Goal: Task Accomplishment & Management: Manage account settings

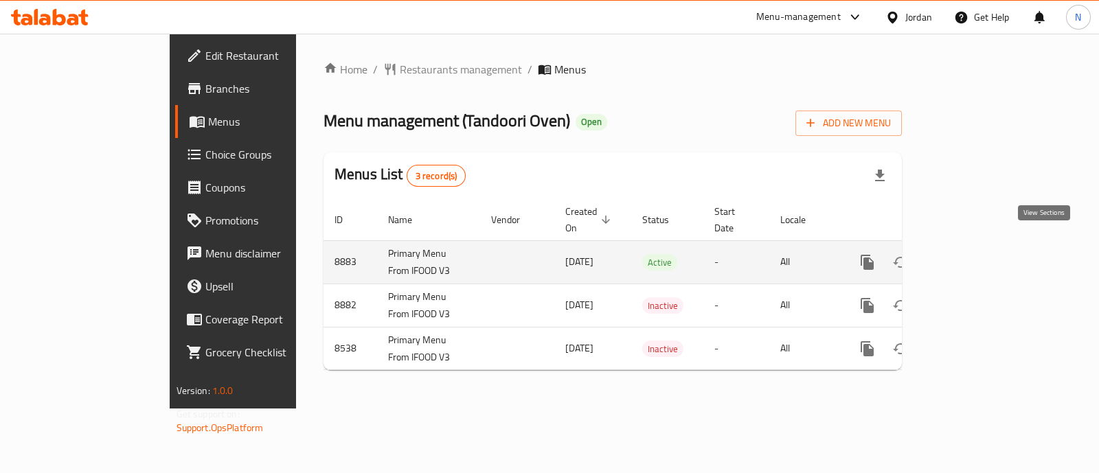
click at [983, 250] on link "enhanced table" at bounding box center [966, 262] width 33 height 33
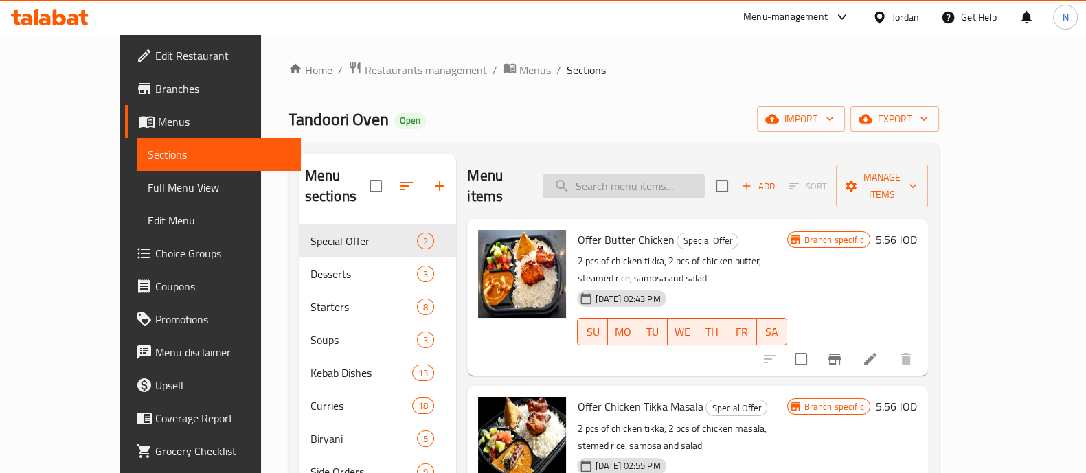
click at [628, 182] on input "search" at bounding box center [623, 186] width 162 height 24
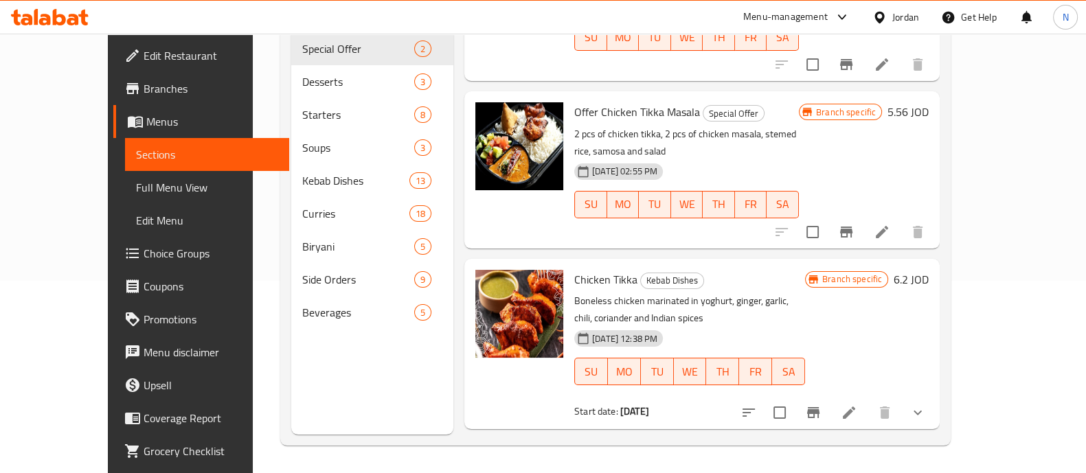
scroll to position [108, 0]
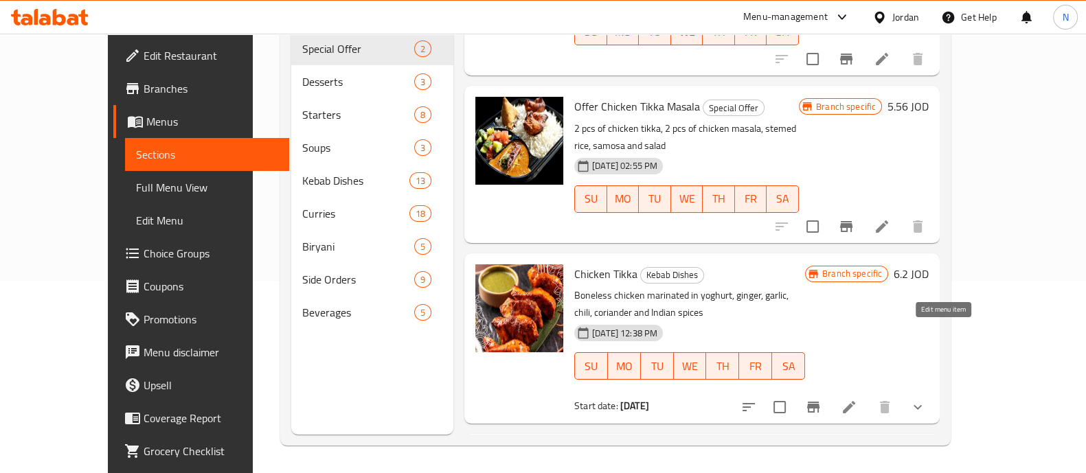
type input "chicken tikka"
click at [855, 401] on icon at bounding box center [849, 407] width 12 height 12
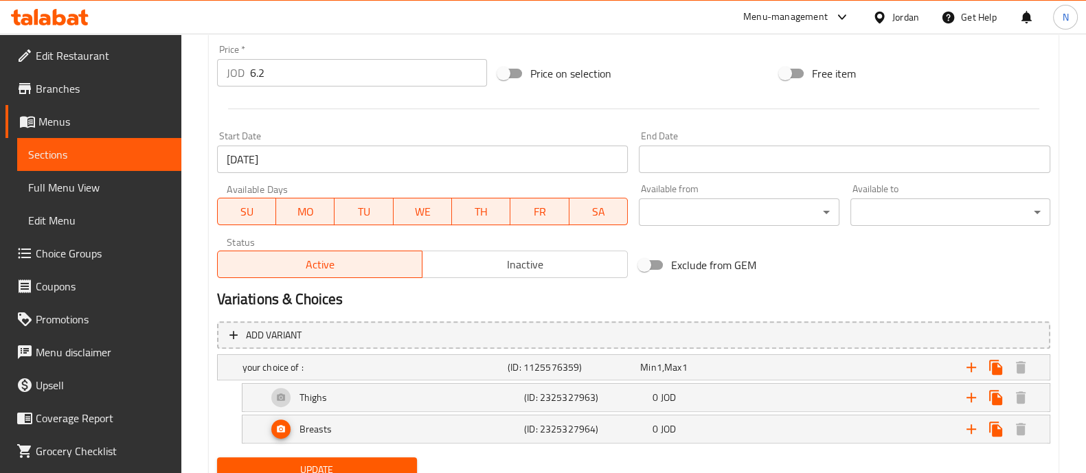
scroll to position [562, 0]
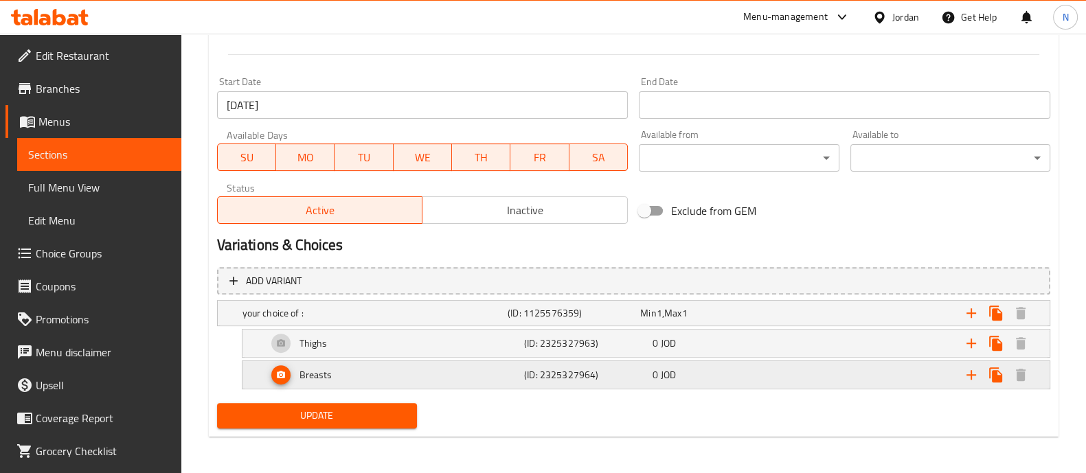
click at [284, 377] on icon "Expand" at bounding box center [281, 375] width 10 height 10
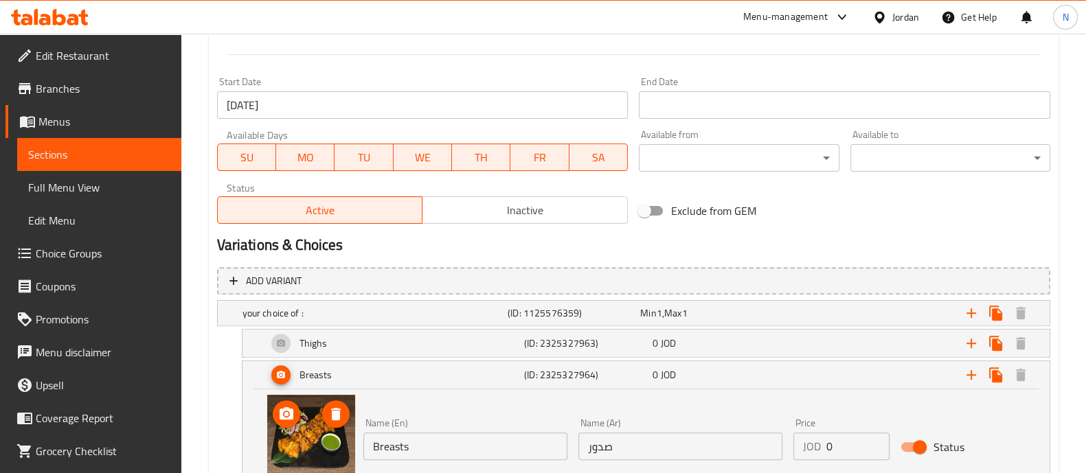
scroll to position [648, 0]
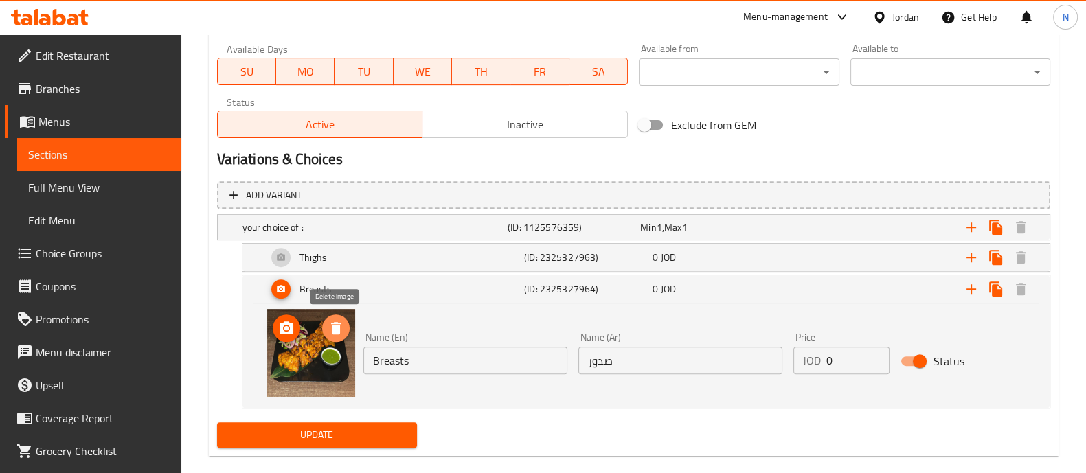
click at [333, 334] on icon "delete image" at bounding box center [336, 328] width 16 height 16
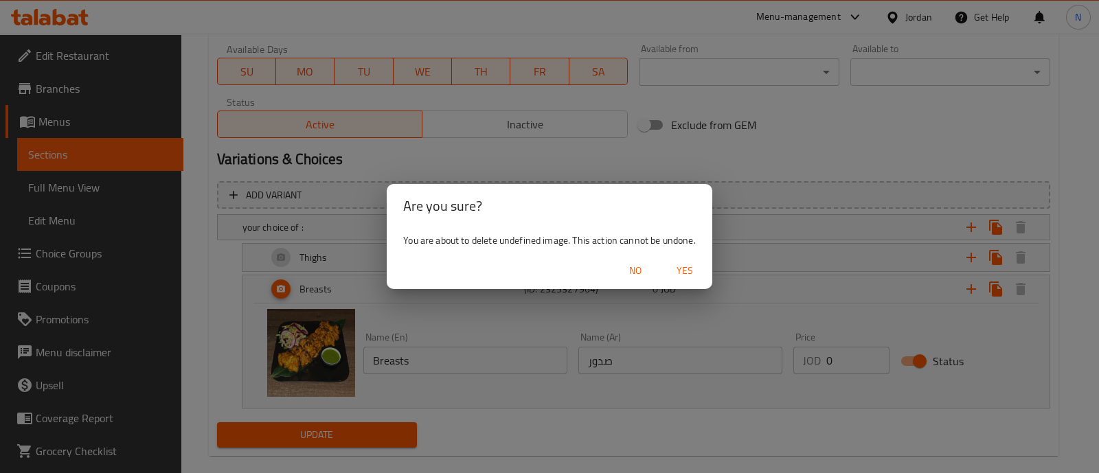
click at [685, 266] on span "Yes" at bounding box center [684, 270] width 33 height 17
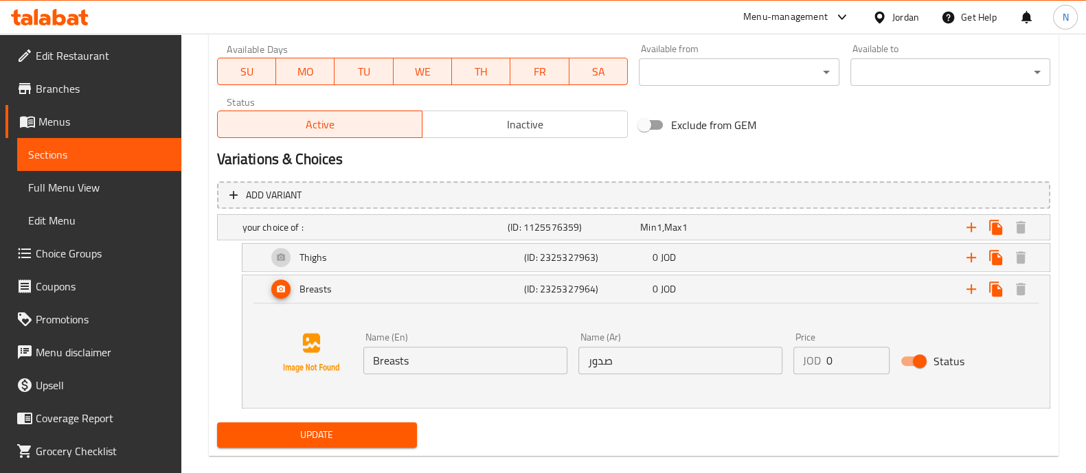
click at [350, 439] on span "Update" at bounding box center [317, 434] width 178 height 17
